Goal: Transaction & Acquisition: Purchase product/service

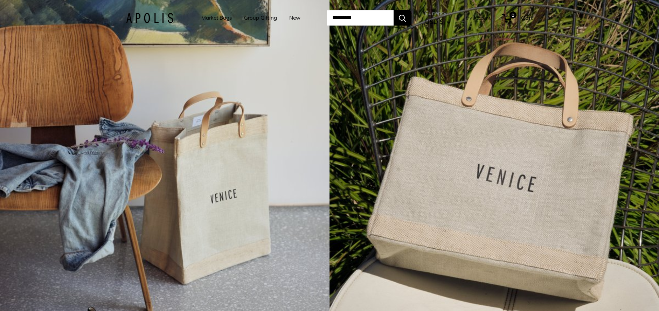
click at [212, 16] on link "Market Bags" at bounding box center [216, 18] width 30 height 10
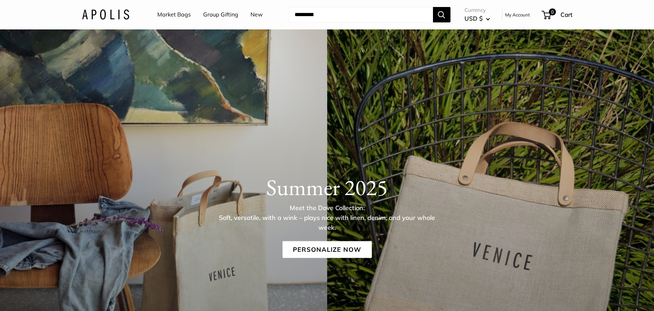
click at [258, 15] on link "New" at bounding box center [256, 14] width 12 height 11
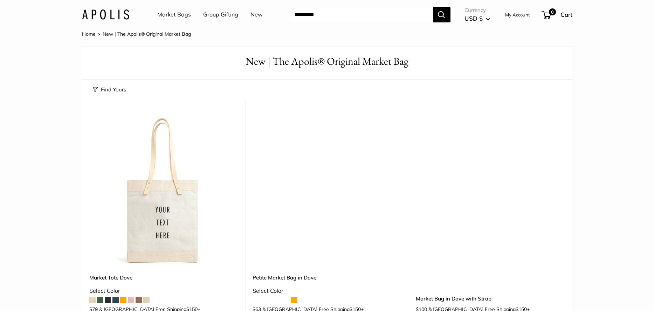
click at [217, 14] on link "Group Gifting" at bounding box center [220, 14] width 35 height 11
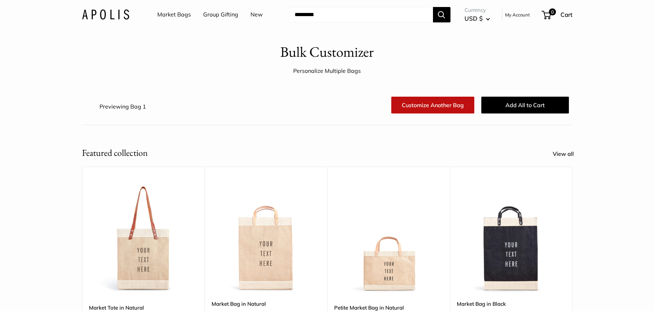
click at [0, 0] on img at bounding box center [0, 0] width 0 height 0
